Goal: Connect with others: Connect with others

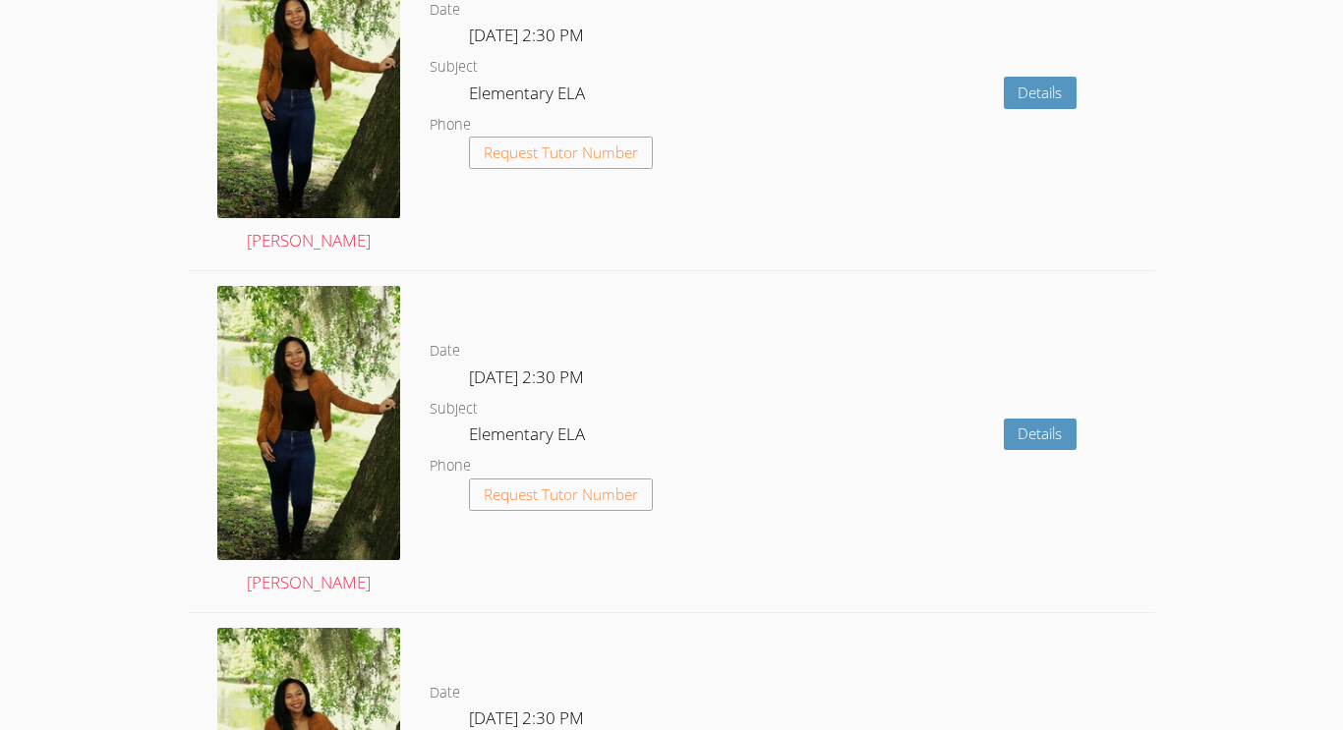
scroll to position [3643, 0]
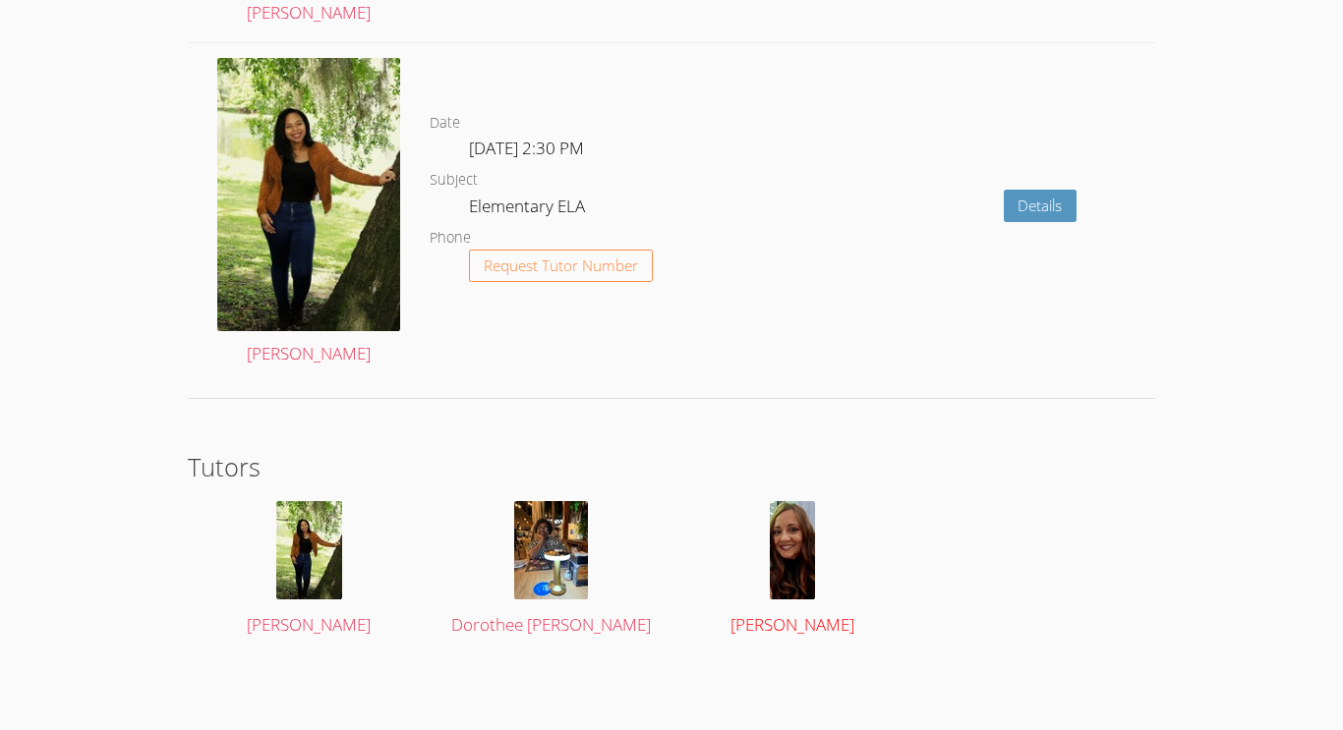
click at [798, 579] on img at bounding box center [792, 550] width 45 height 98
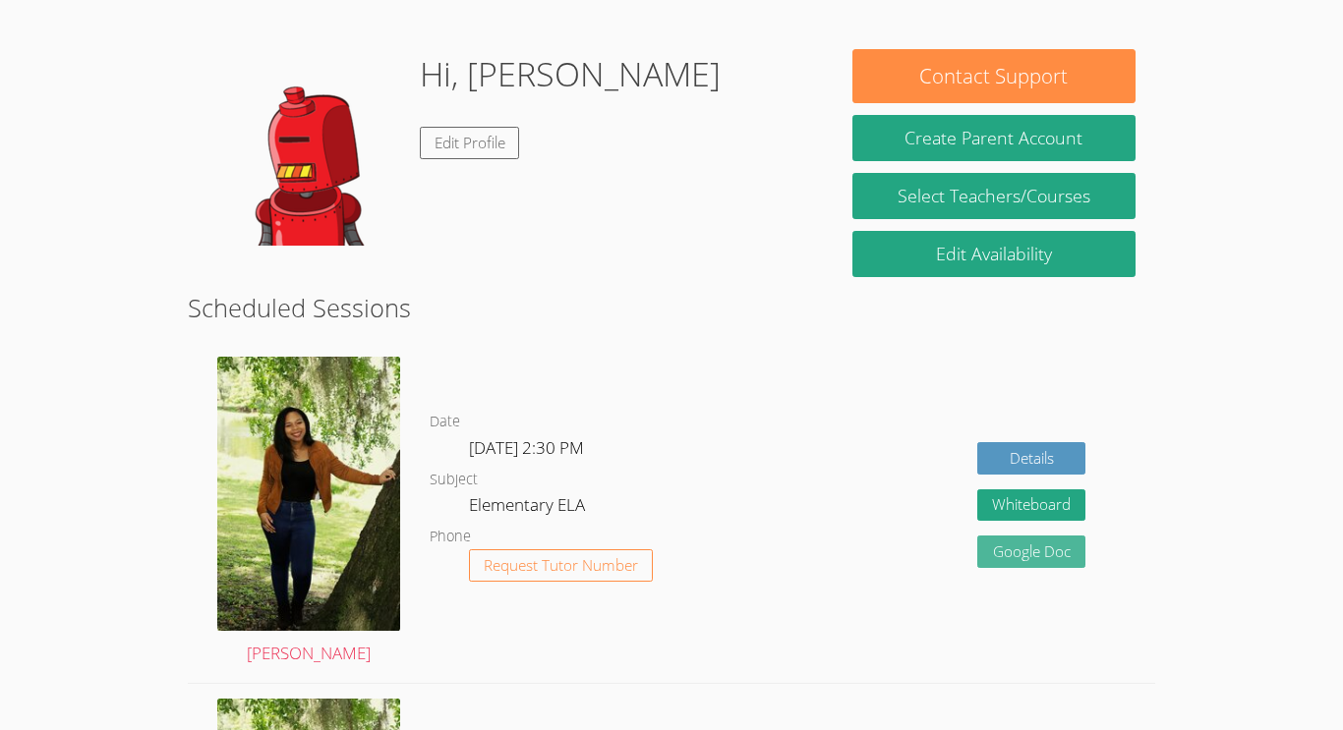
scroll to position [270, 0]
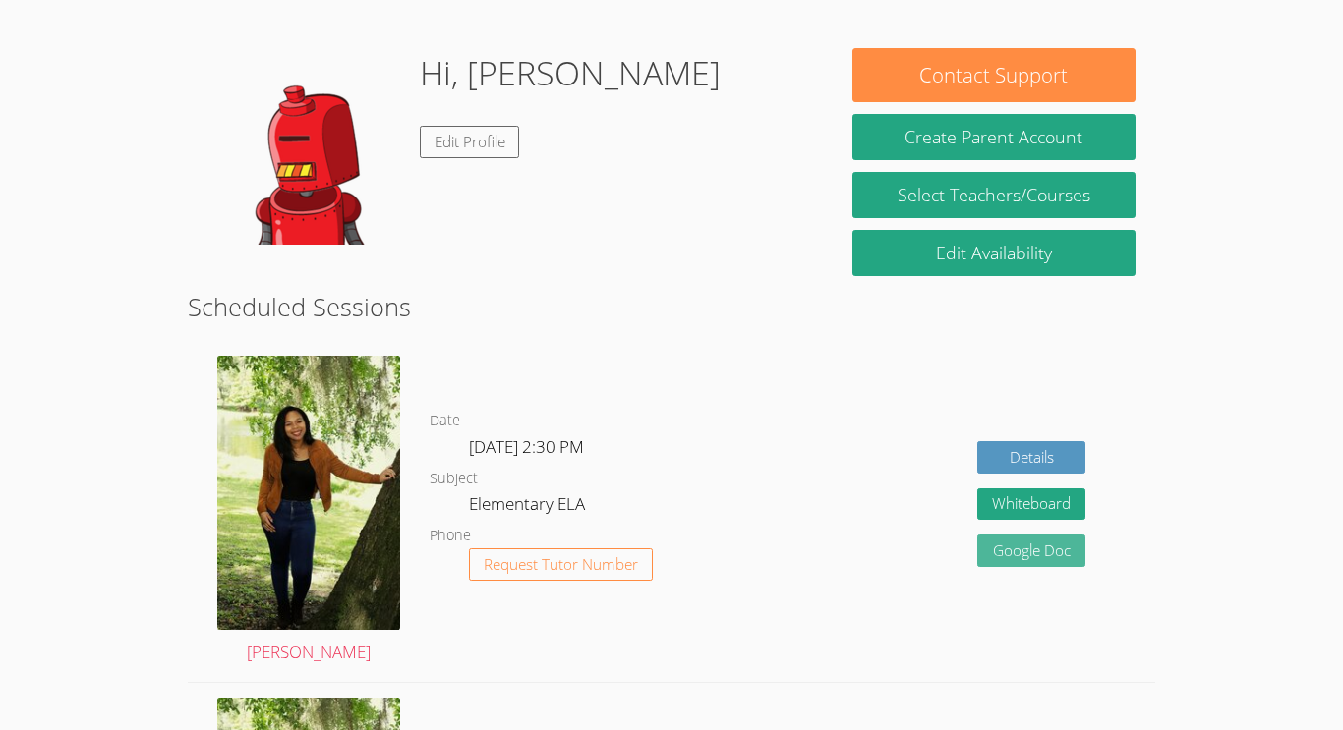
click at [1053, 548] on link "Google Doc" at bounding box center [1031, 551] width 108 height 32
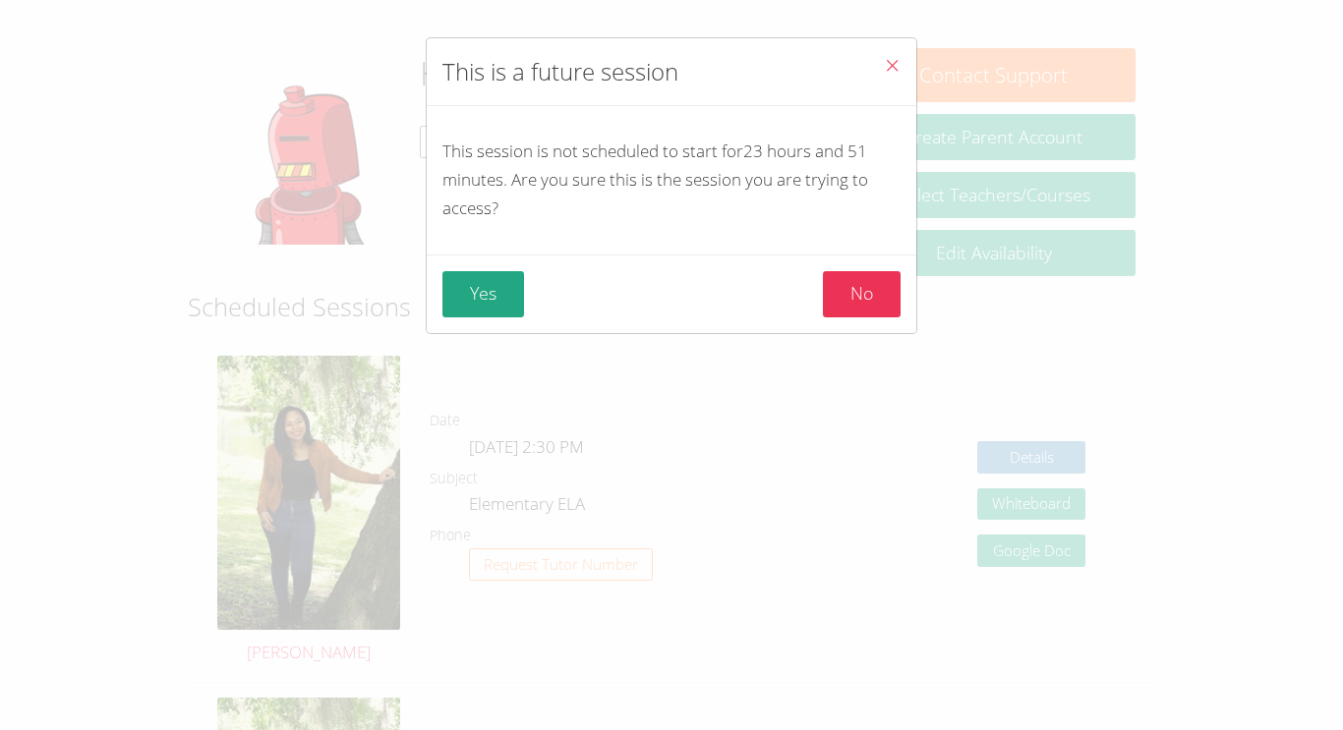
click at [888, 71] on icon "Close" at bounding box center [892, 65] width 17 height 17
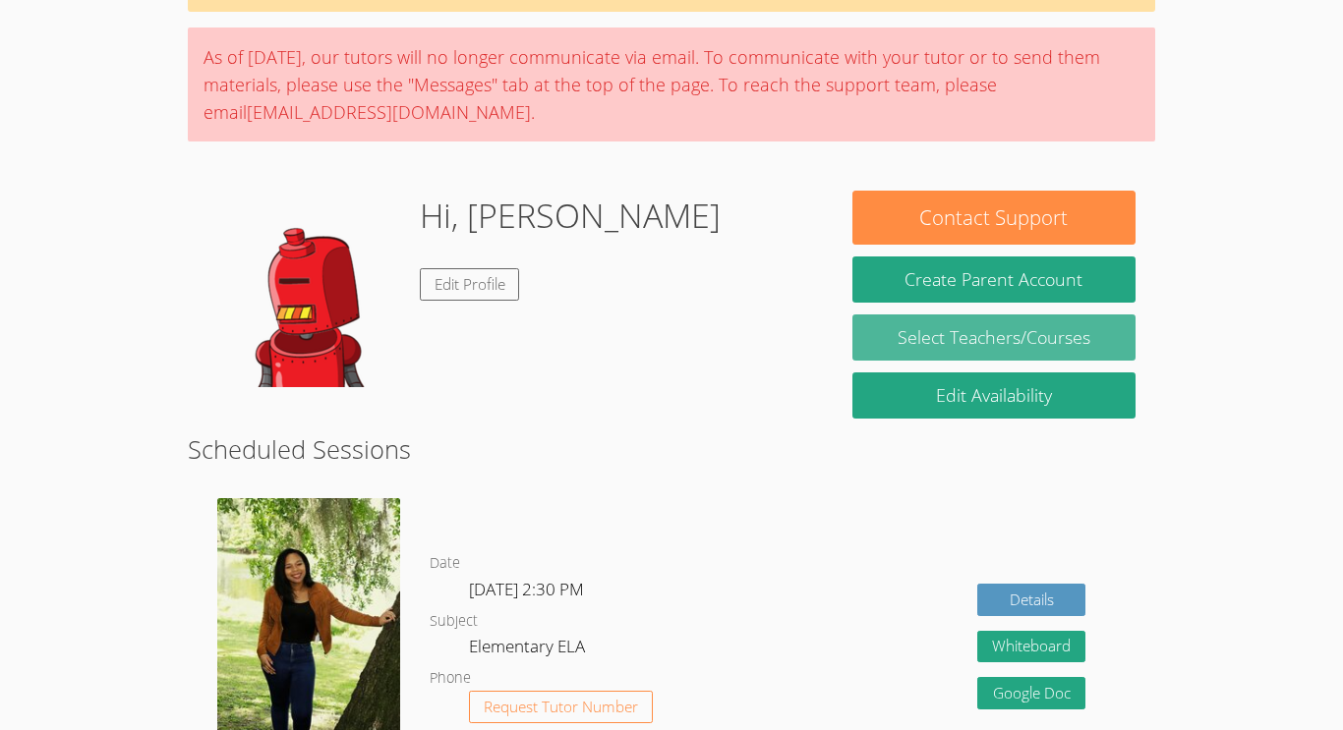
scroll to position [140, 0]
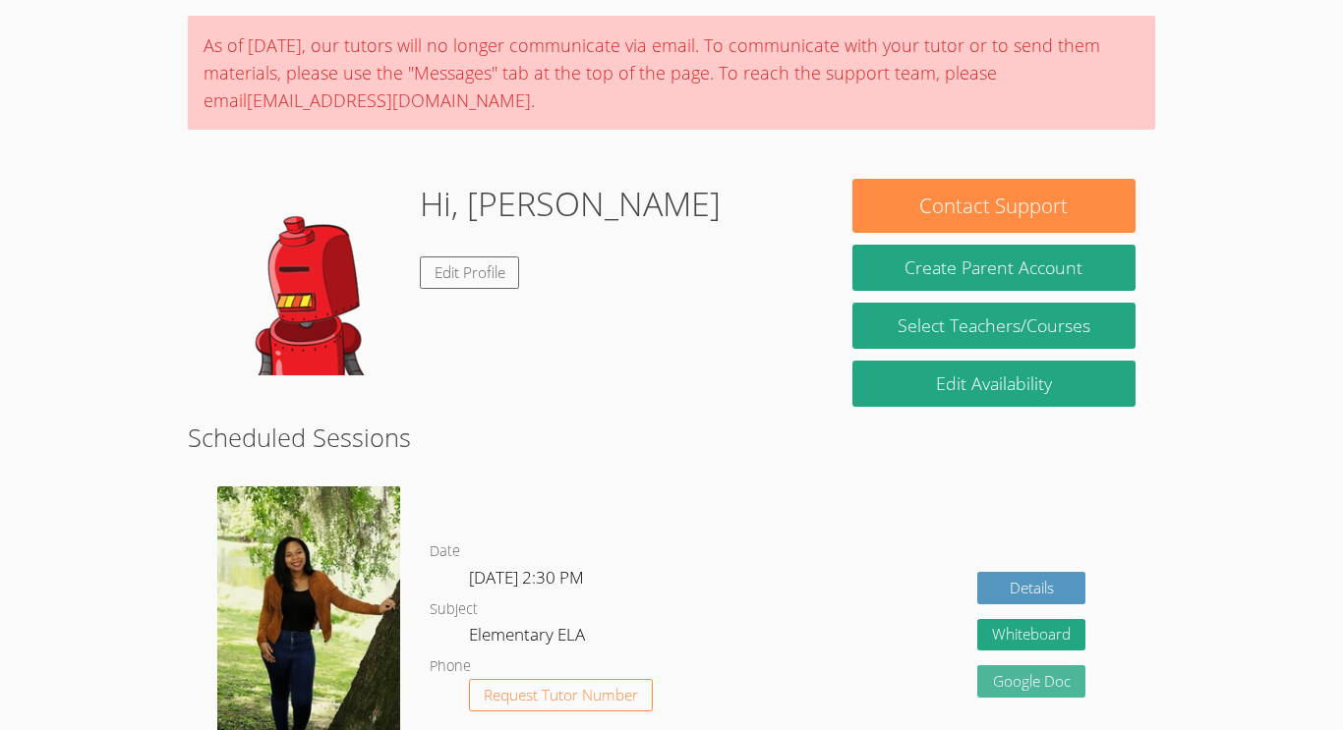
click at [1037, 665] on link "Google Doc" at bounding box center [1031, 681] width 108 height 32
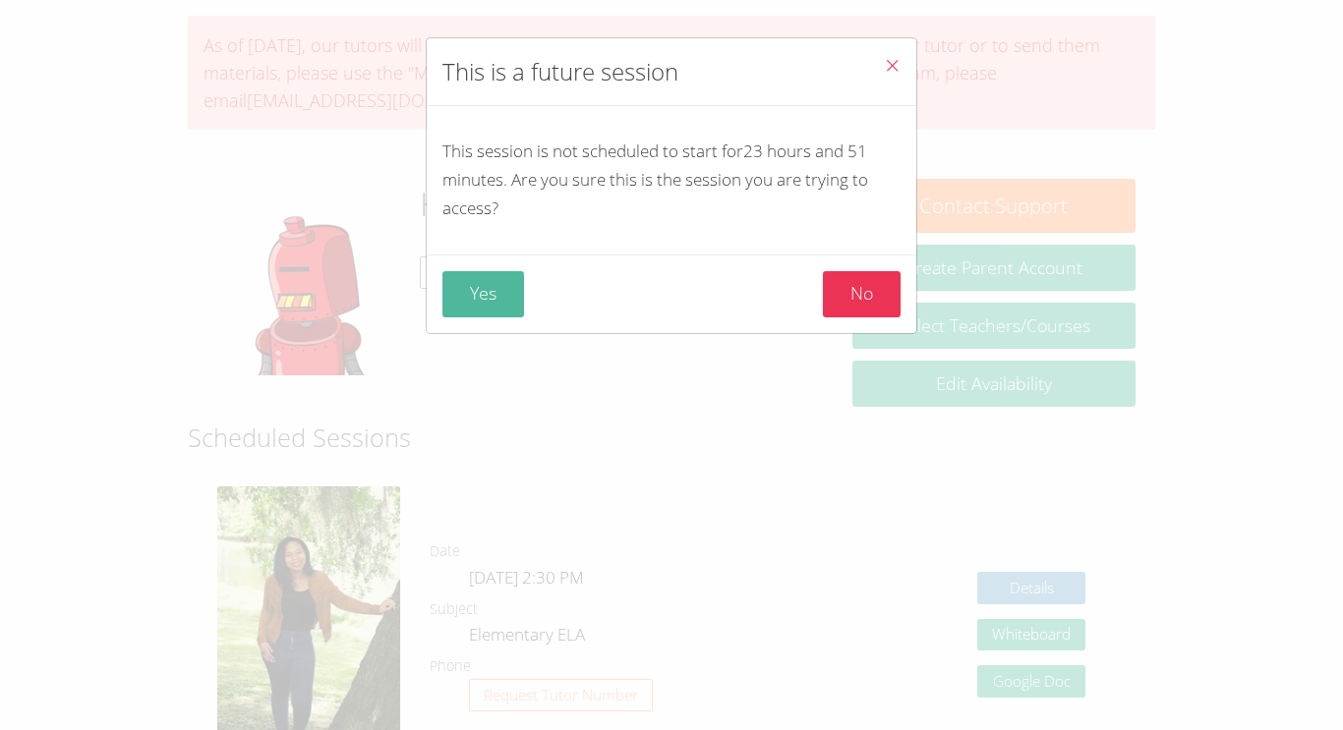
click at [497, 300] on button "Yes" at bounding box center [483, 294] width 82 height 46
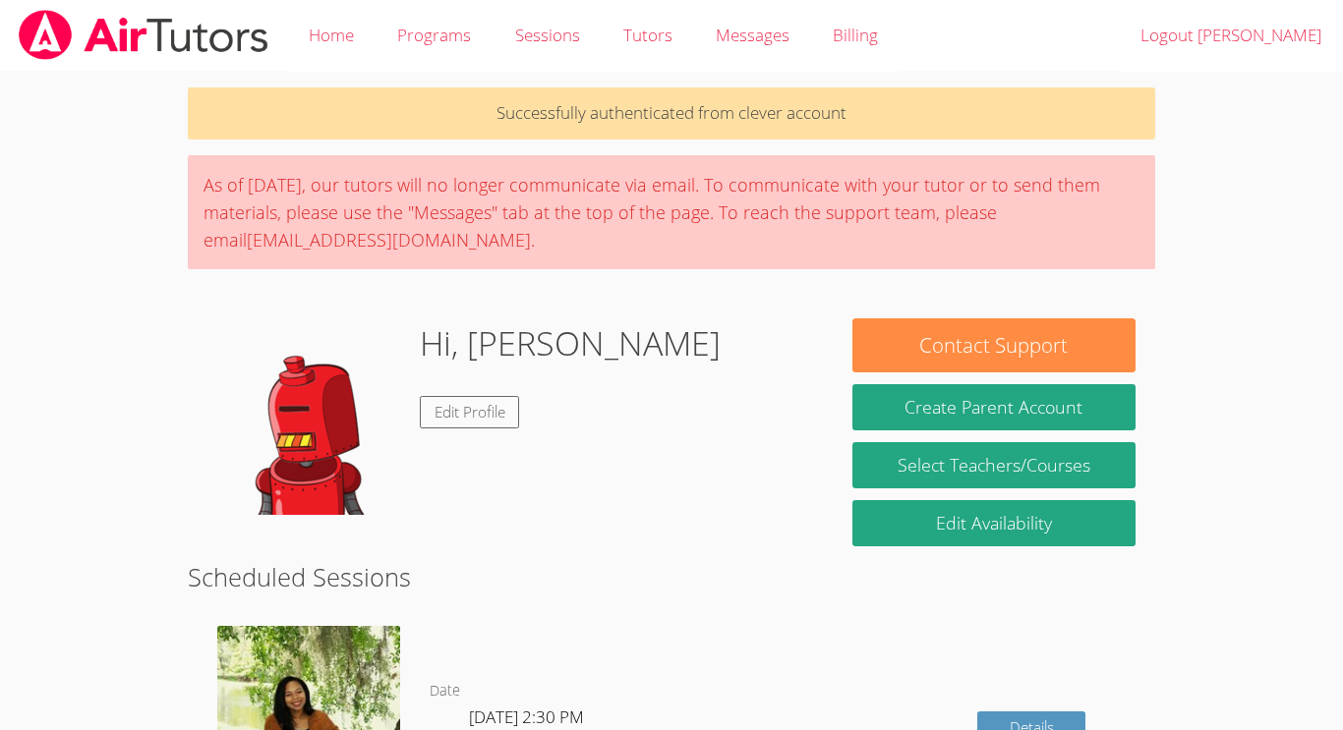
scroll to position [9, 0]
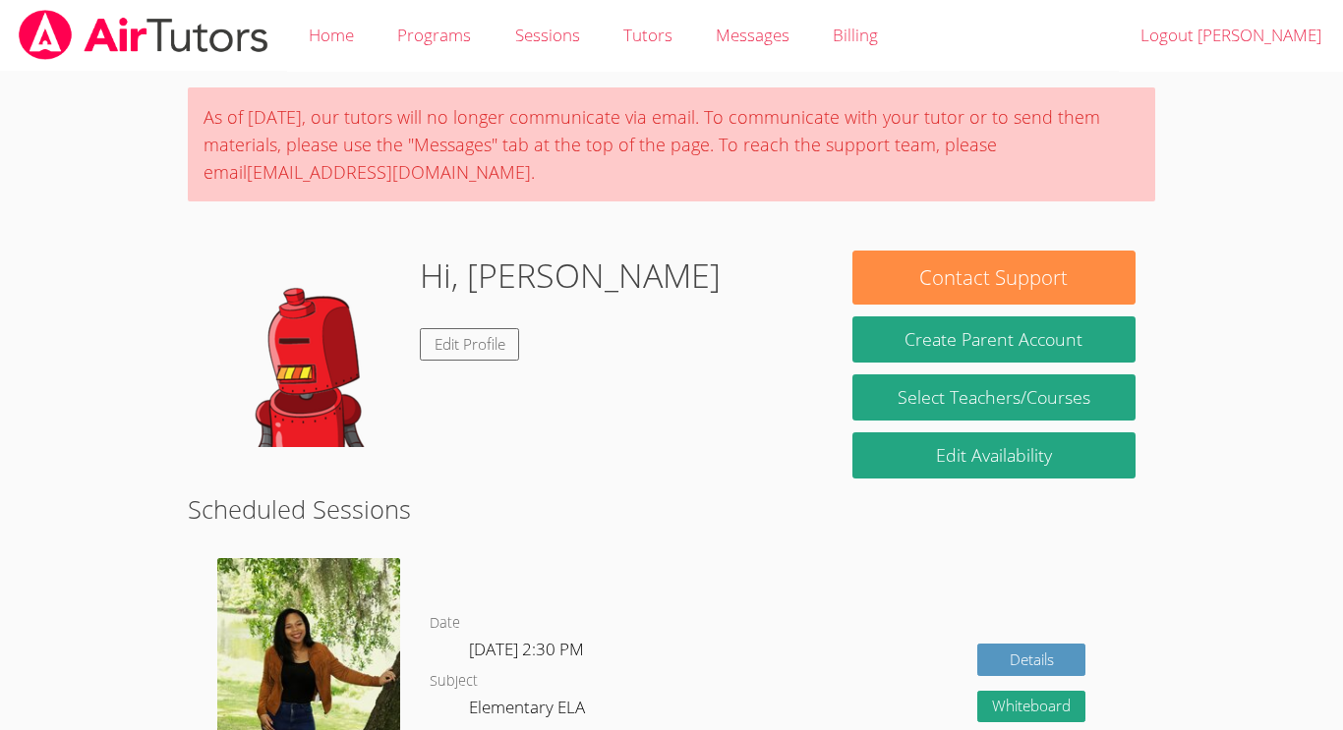
scroll to position [9, 0]
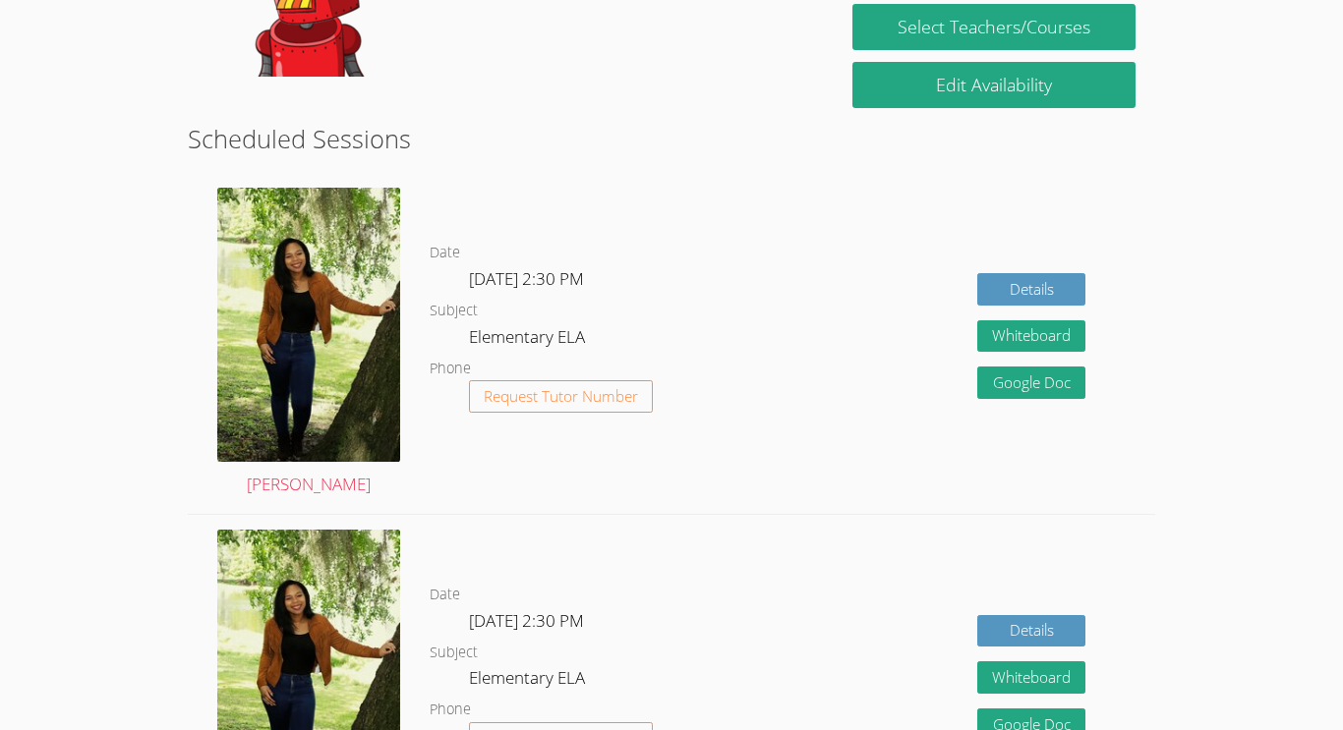
scroll to position [370, 0]
